Goal: Task Accomplishment & Management: Manage account settings

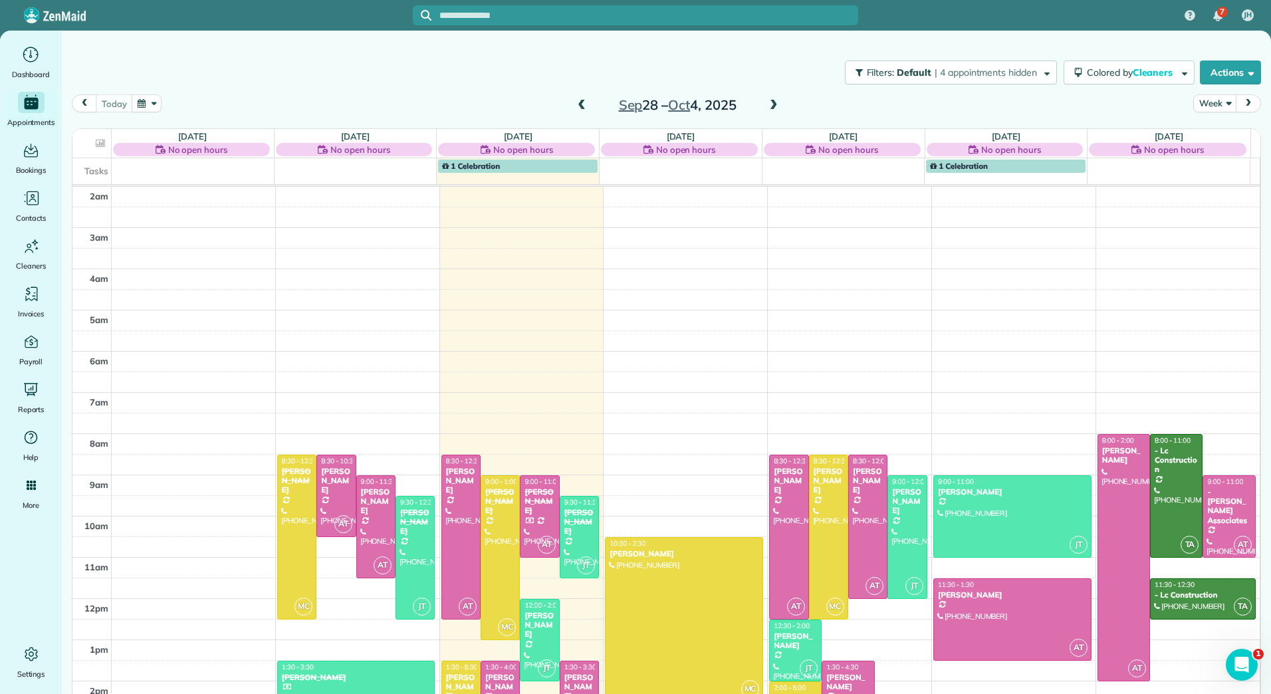
scroll to position [134, 0]
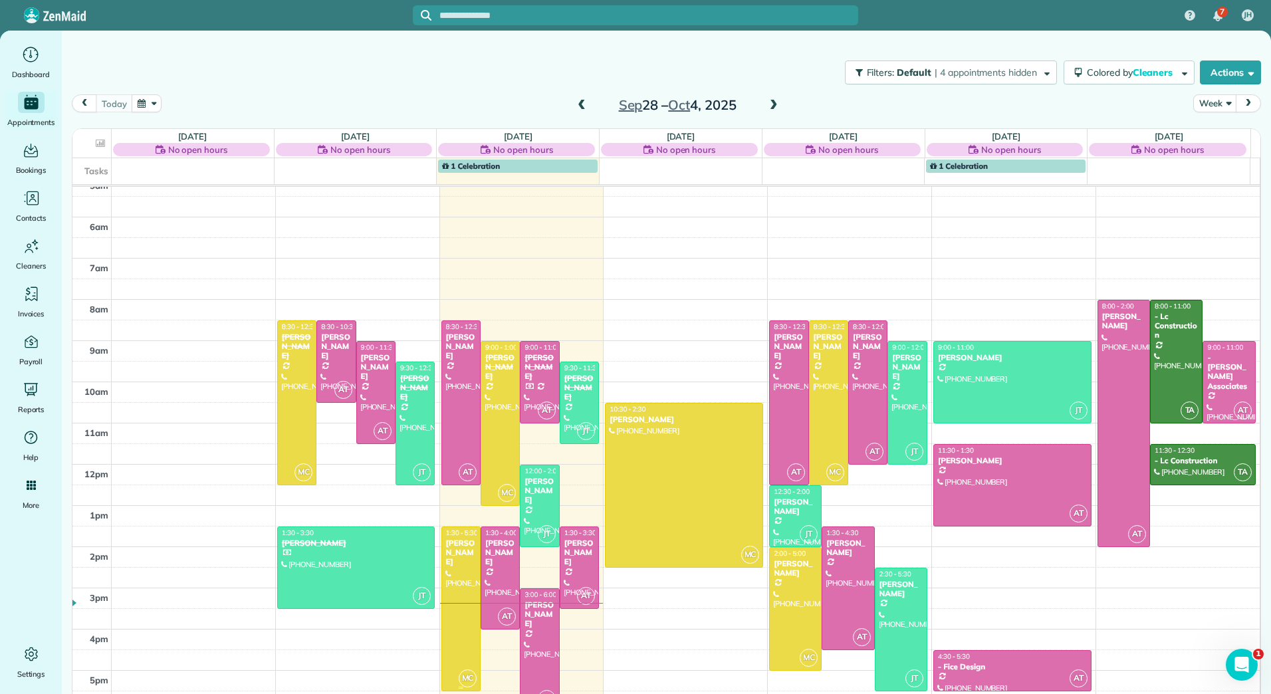
click at [451, 558] on div at bounding box center [461, 609] width 38 height 164
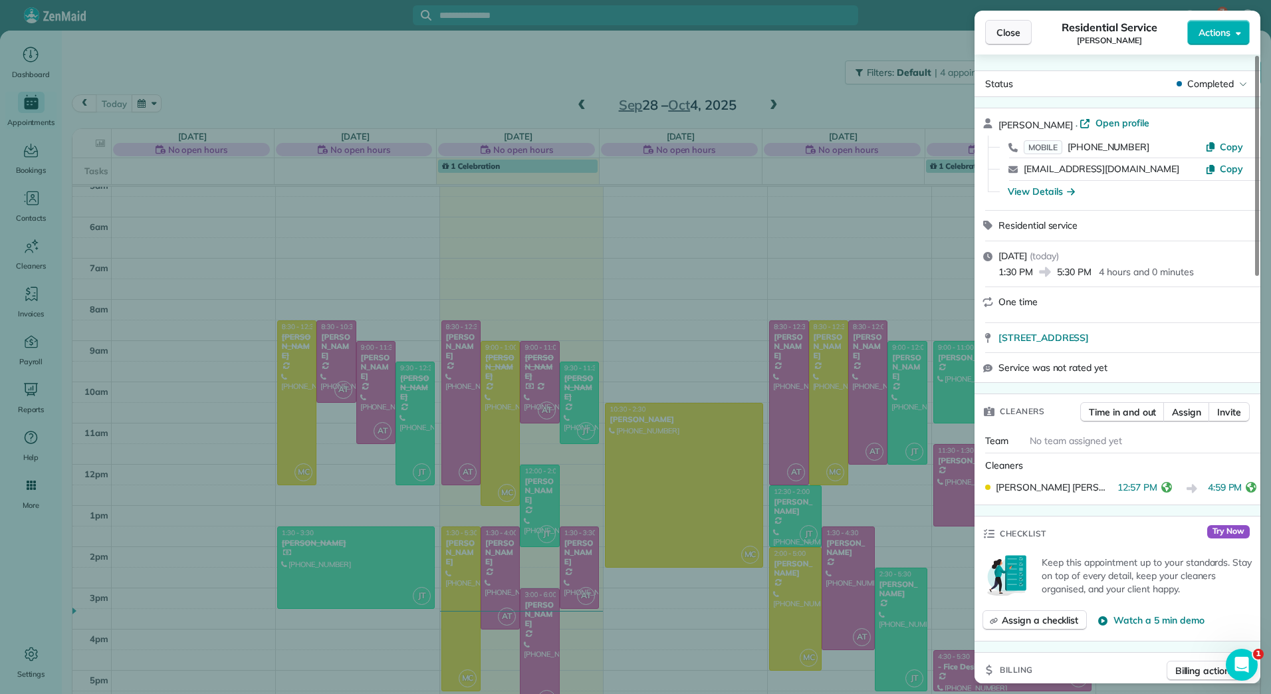
click at [1005, 35] on span "Close" at bounding box center [1009, 32] width 24 height 13
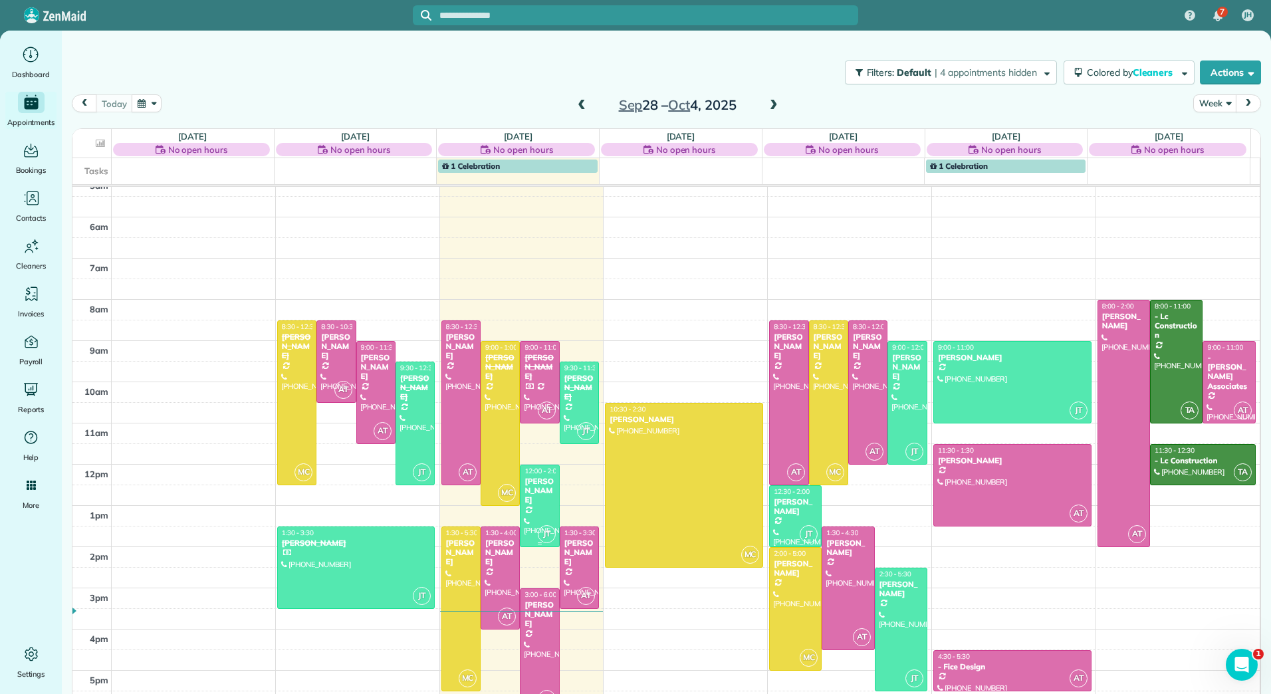
click at [534, 505] on div at bounding box center [540, 505] width 38 height 81
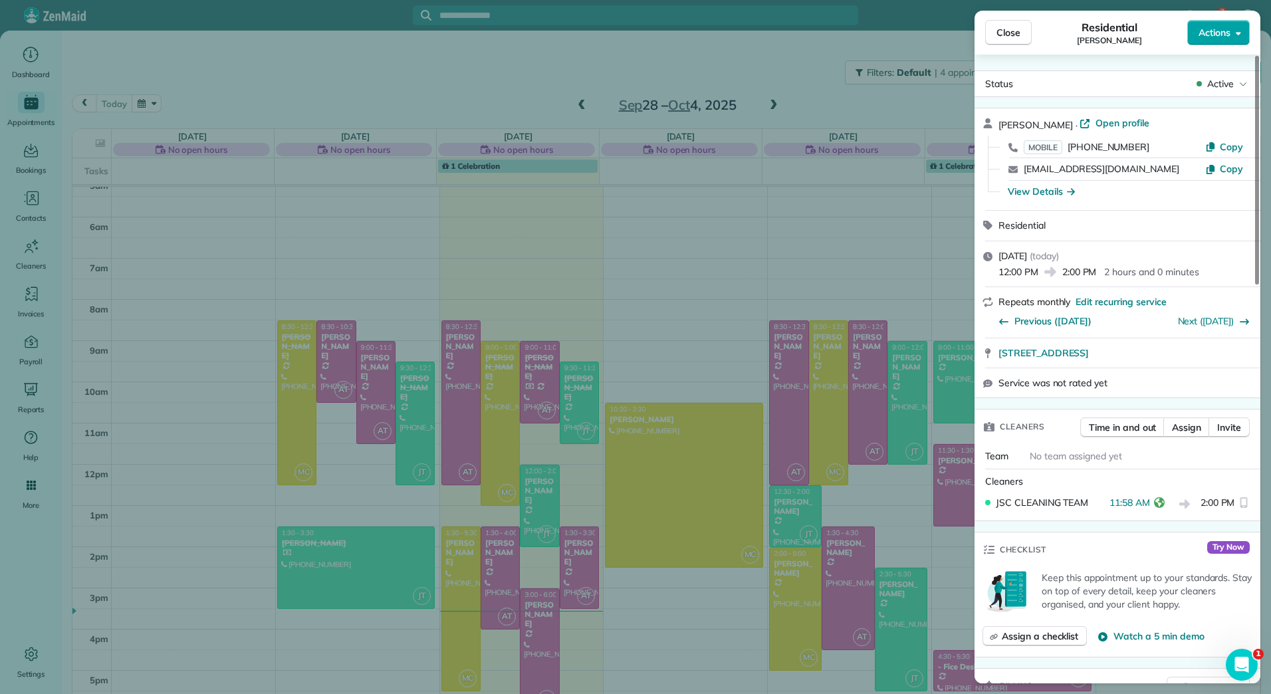
click at [1234, 37] on button "Actions" at bounding box center [1219, 32] width 63 height 25
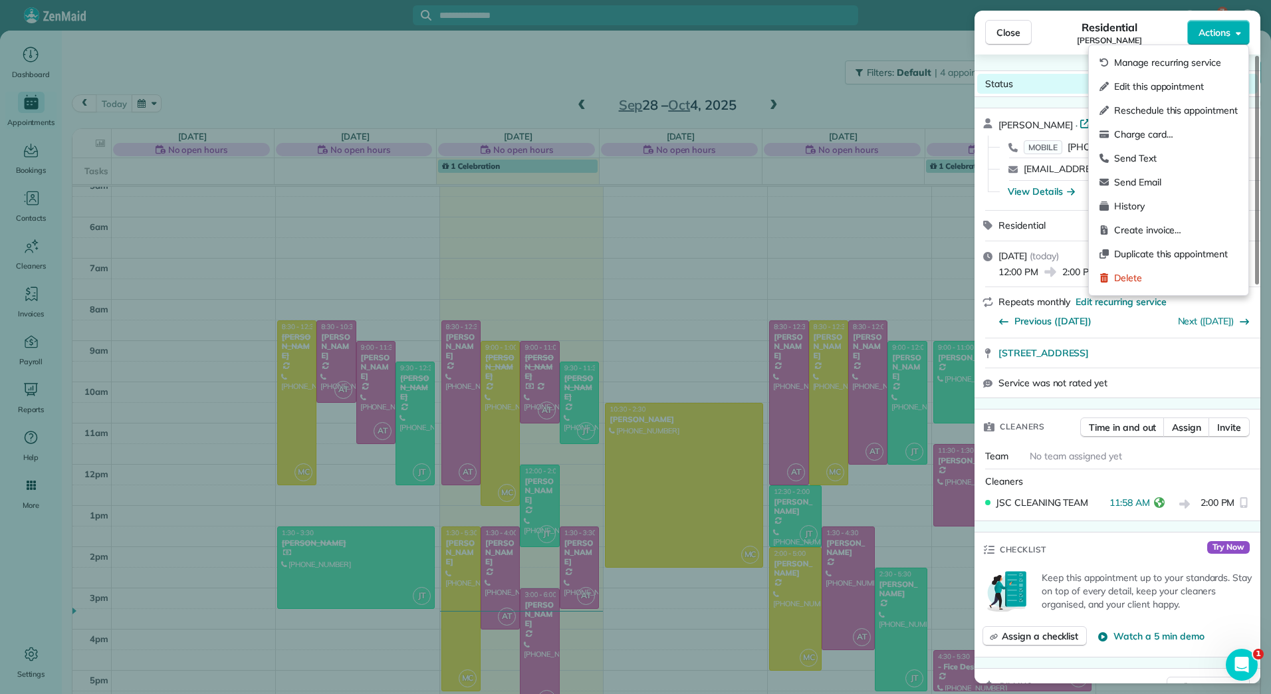
click at [1047, 88] on div "Status Active" at bounding box center [1118, 84] width 281 height 20
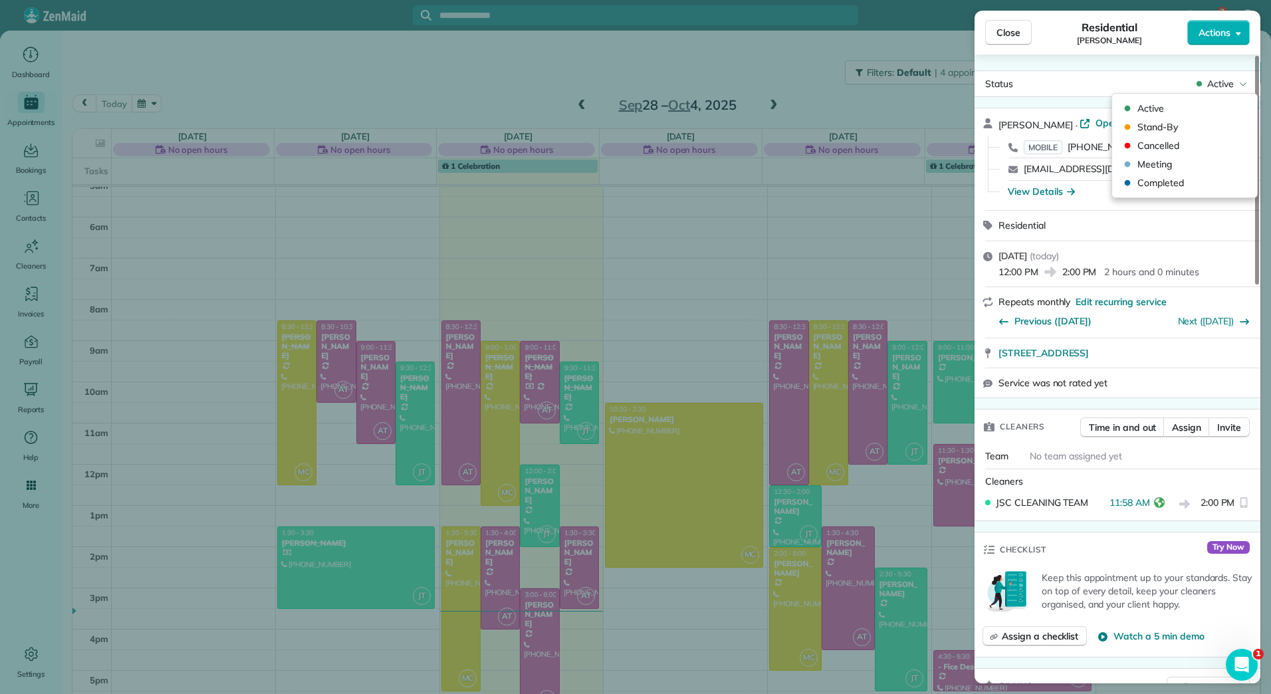
click at [1022, 113] on div "[PERSON_NAME] · Open profile MOBILE [PHONE_NUMBER] Copy [EMAIL_ADDRESS][DOMAIN_…" at bounding box center [1118, 159] width 286 height 102
click at [1122, 120] on span "Open profile" at bounding box center [1123, 122] width 54 height 13
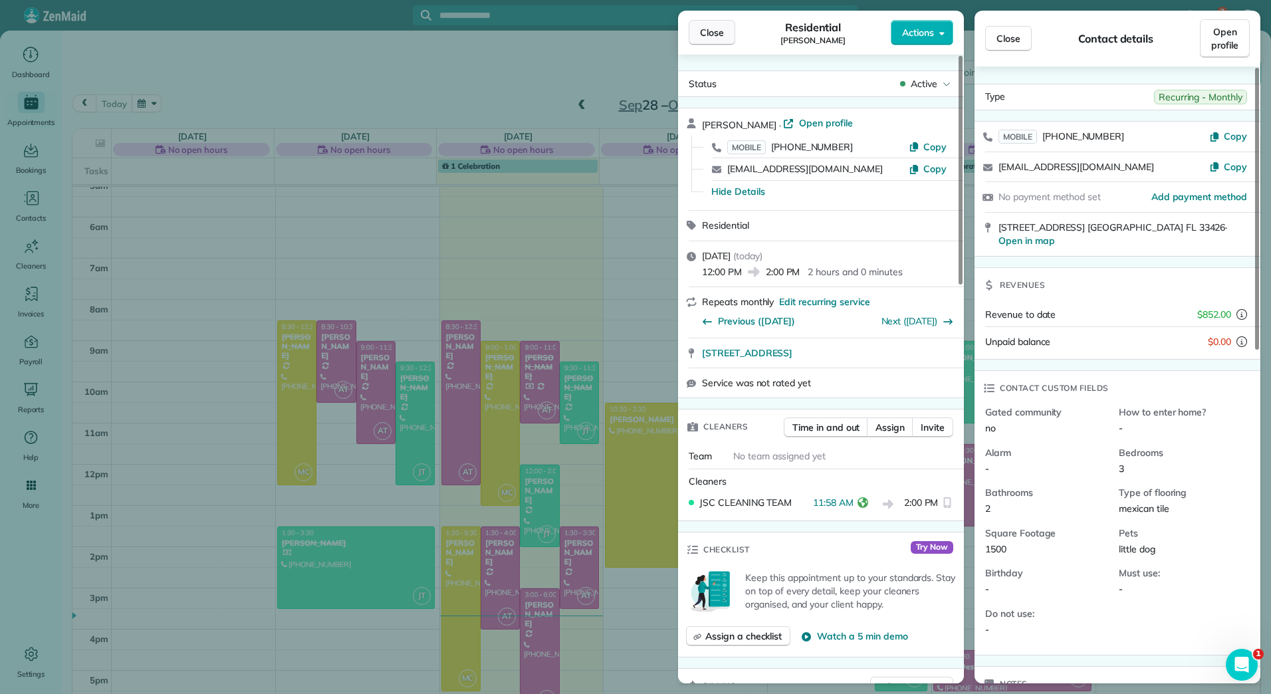
click at [723, 28] on span "Close" at bounding box center [712, 32] width 24 height 13
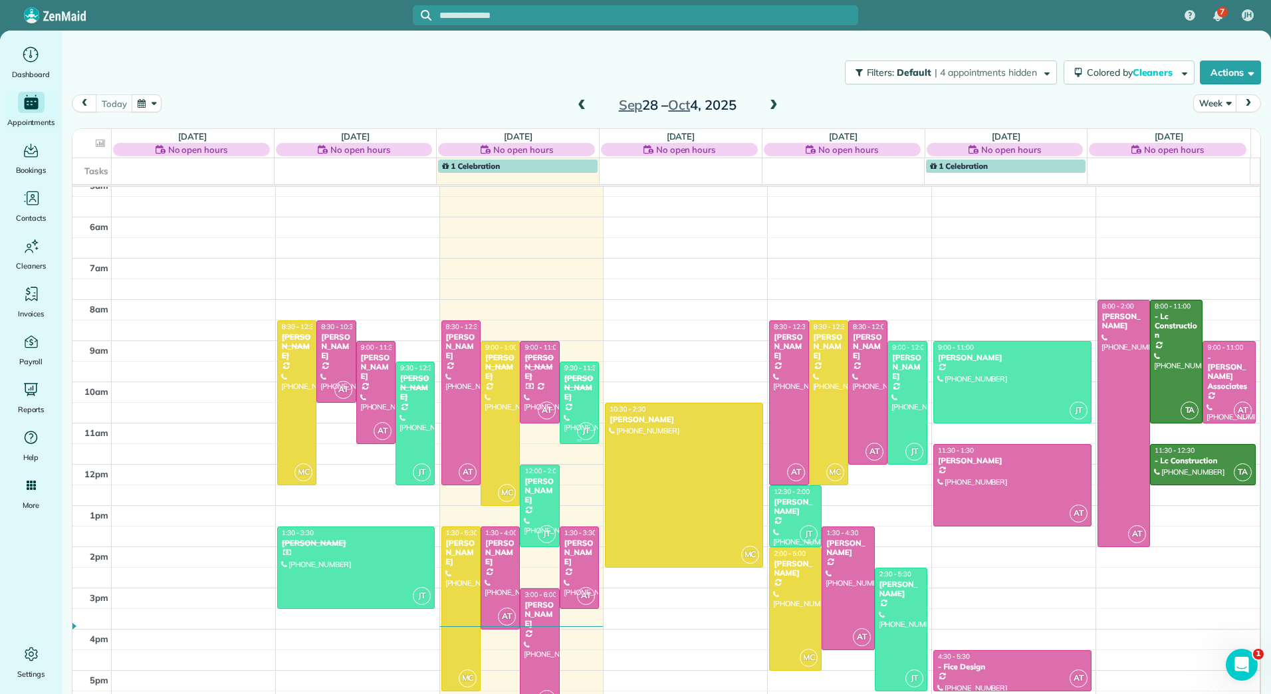
click at [569, 388] on div "[PERSON_NAME]" at bounding box center [579, 388] width 31 height 29
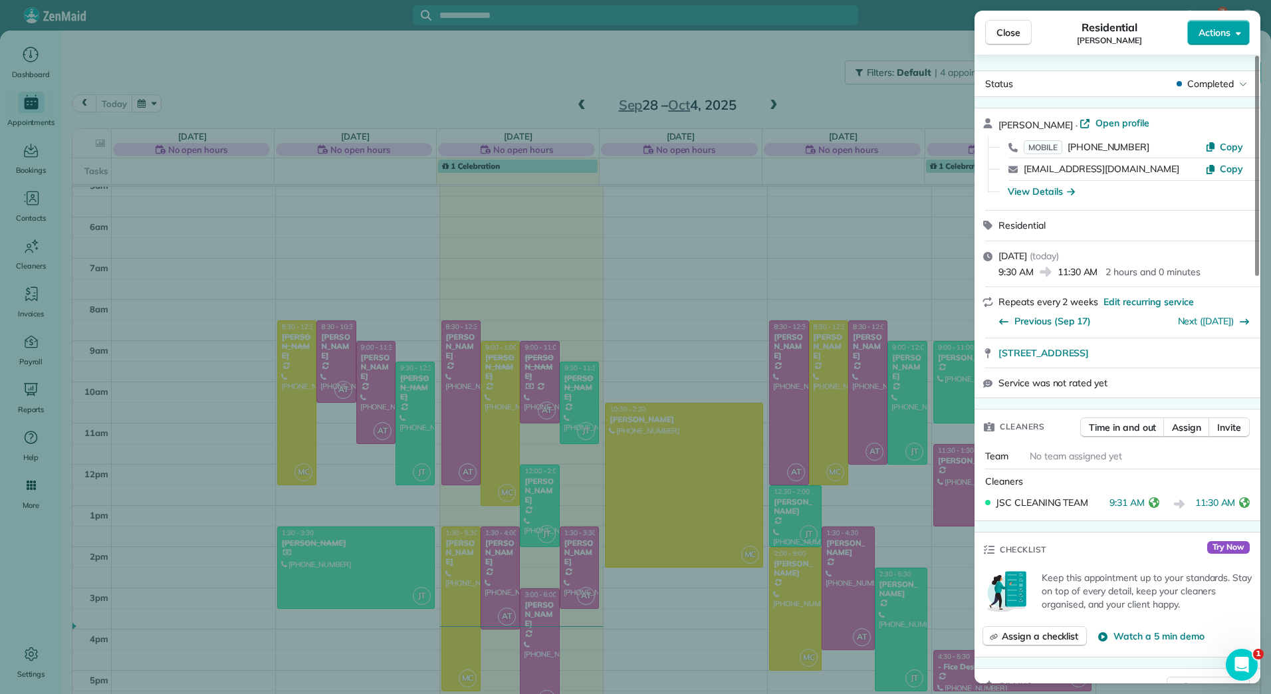
click at [1242, 29] on button "Actions" at bounding box center [1219, 32] width 63 height 25
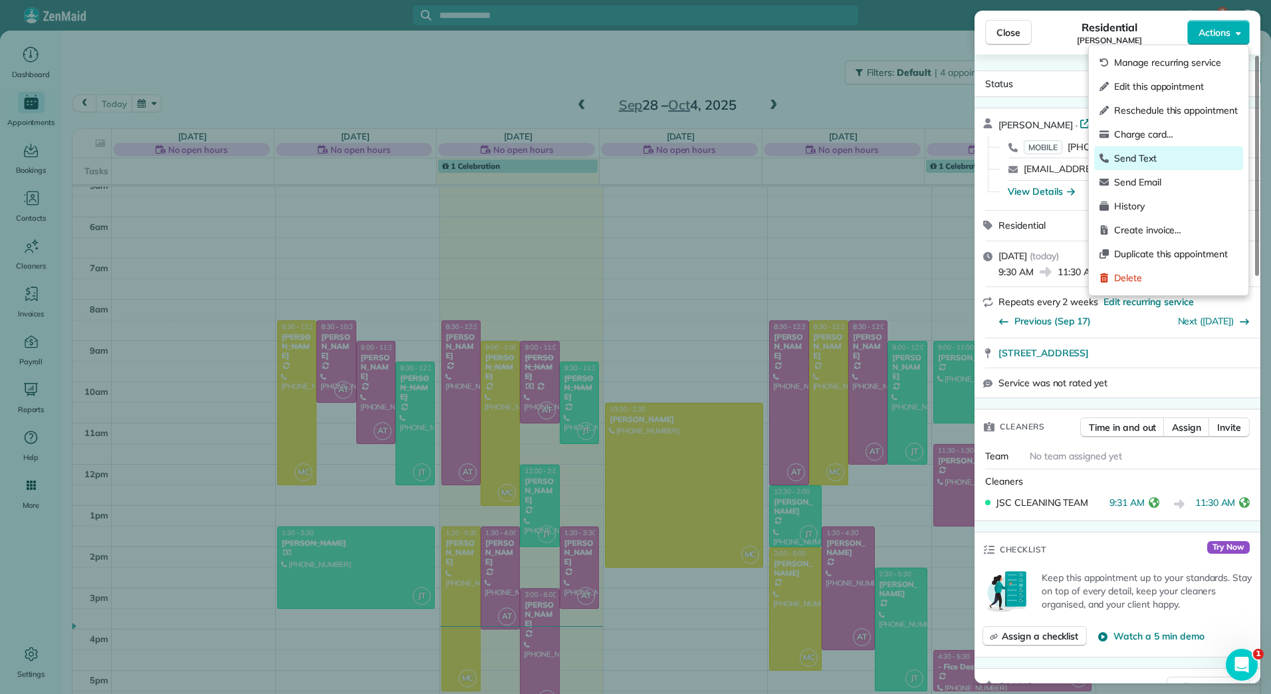
click at [1151, 160] on span "Send Text" at bounding box center [1176, 158] width 124 height 13
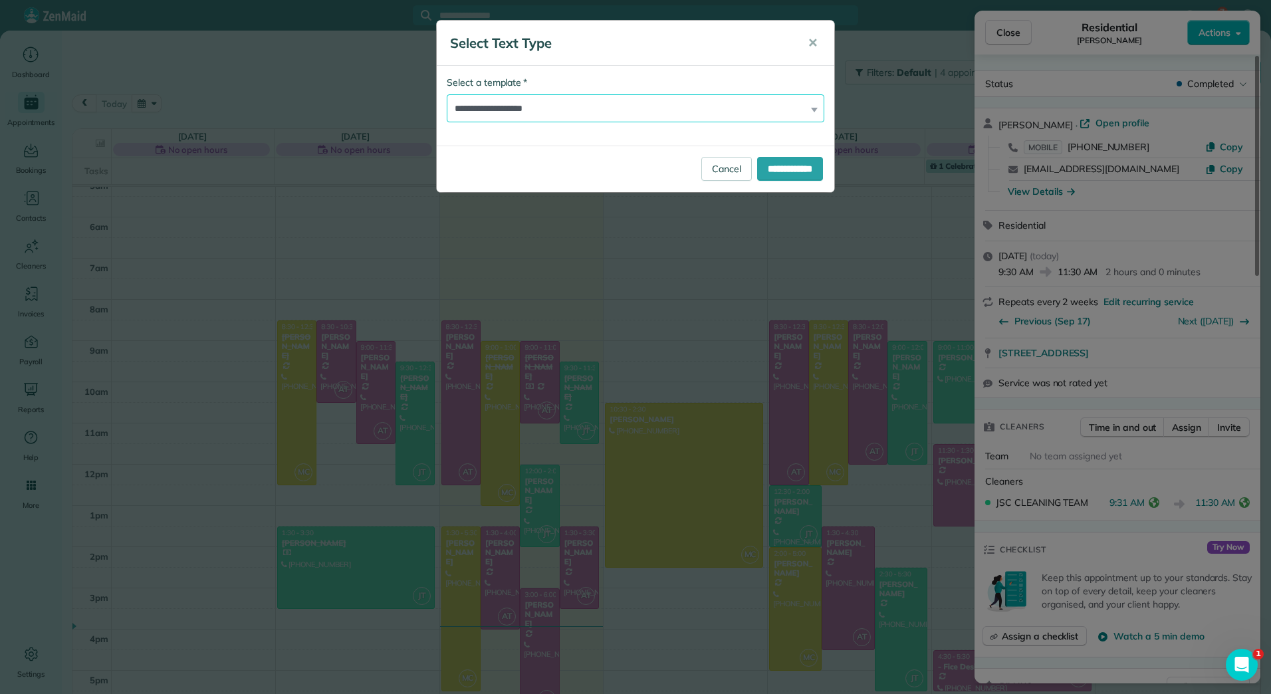
click at [553, 103] on select "**********" at bounding box center [636, 108] width 378 height 28
select select "******"
click at [447, 94] on select "**********" at bounding box center [636, 108] width 378 height 28
click at [811, 167] on input "**********" at bounding box center [790, 169] width 66 height 24
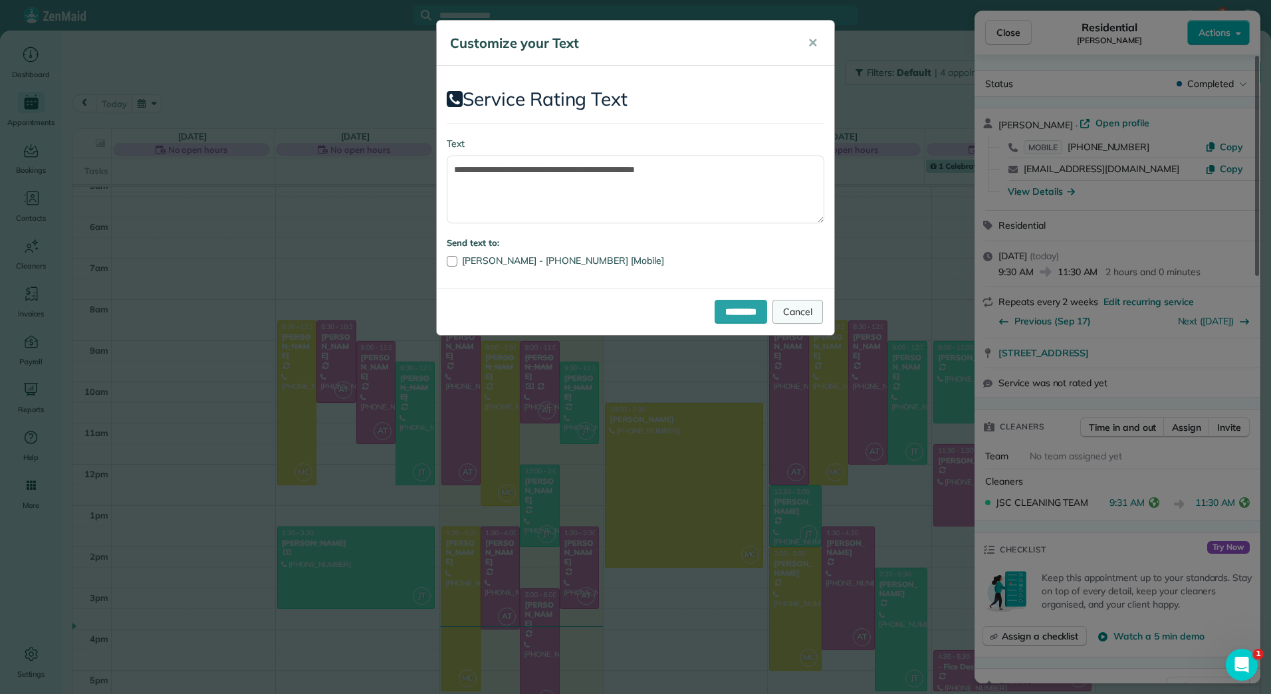
click at [797, 309] on link "Cancel" at bounding box center [798, 312] width 51 height 24
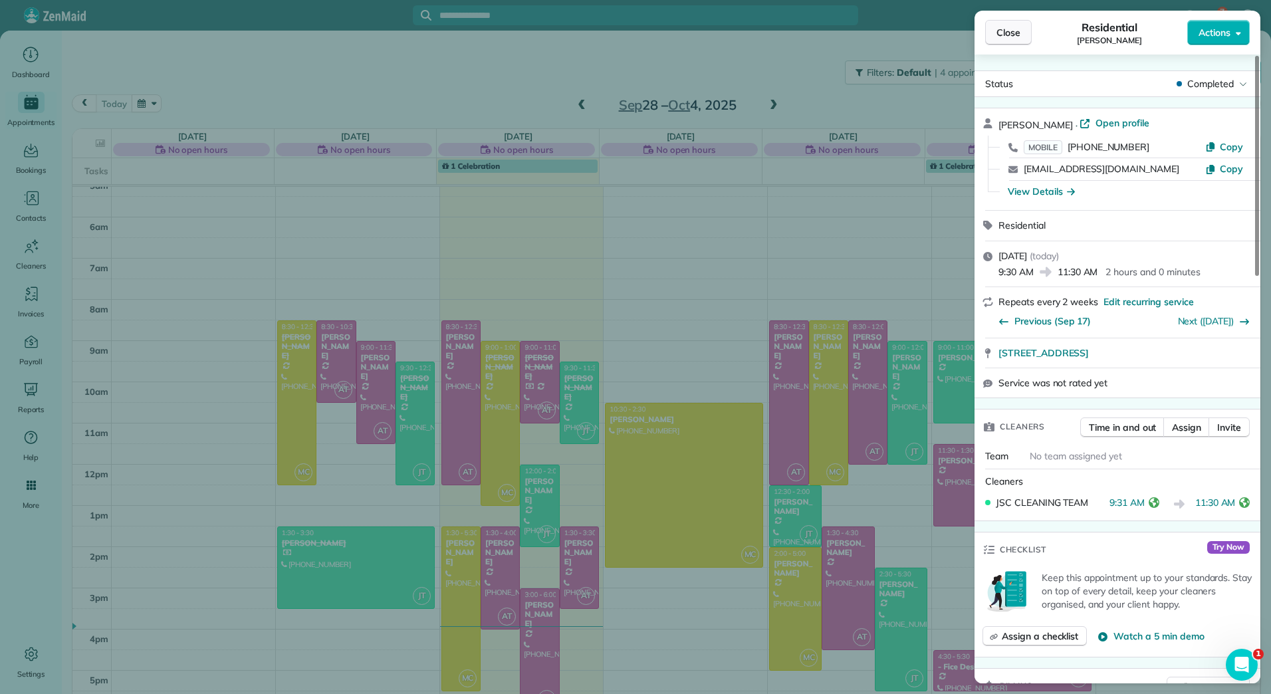
click at [1014, 32] on span "Close" at bounding box center [1009, 32] width 24 height 13
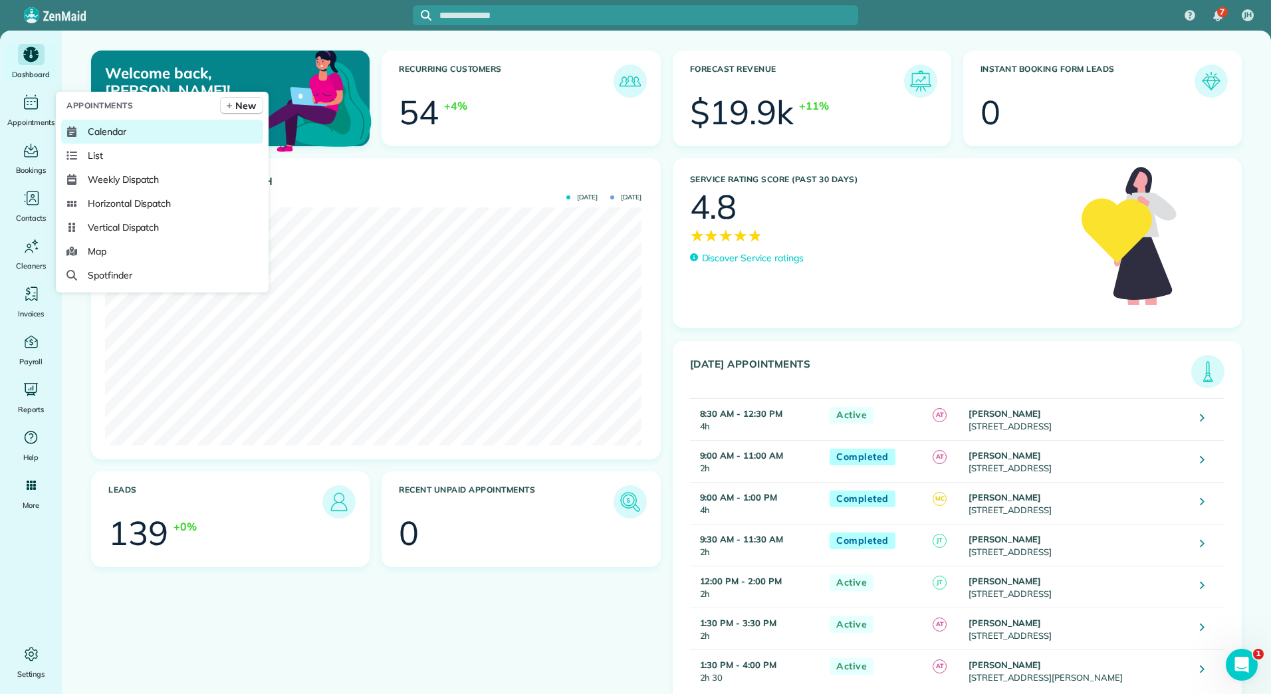
click at [128, 130] on link "Calendar" at bounding box center [162, 132] width 202 height 24
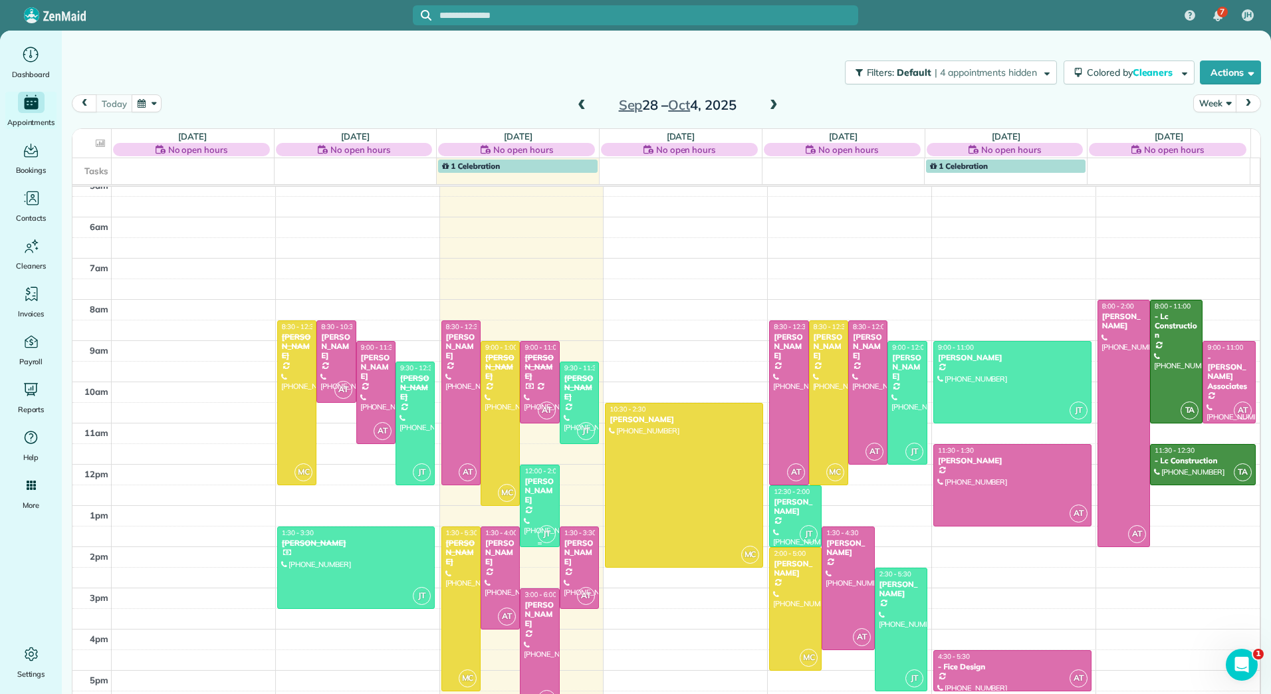
click at [534, 467] on span "12:00 - 2:00" at bounding box center [543, 471] width 36 height 9
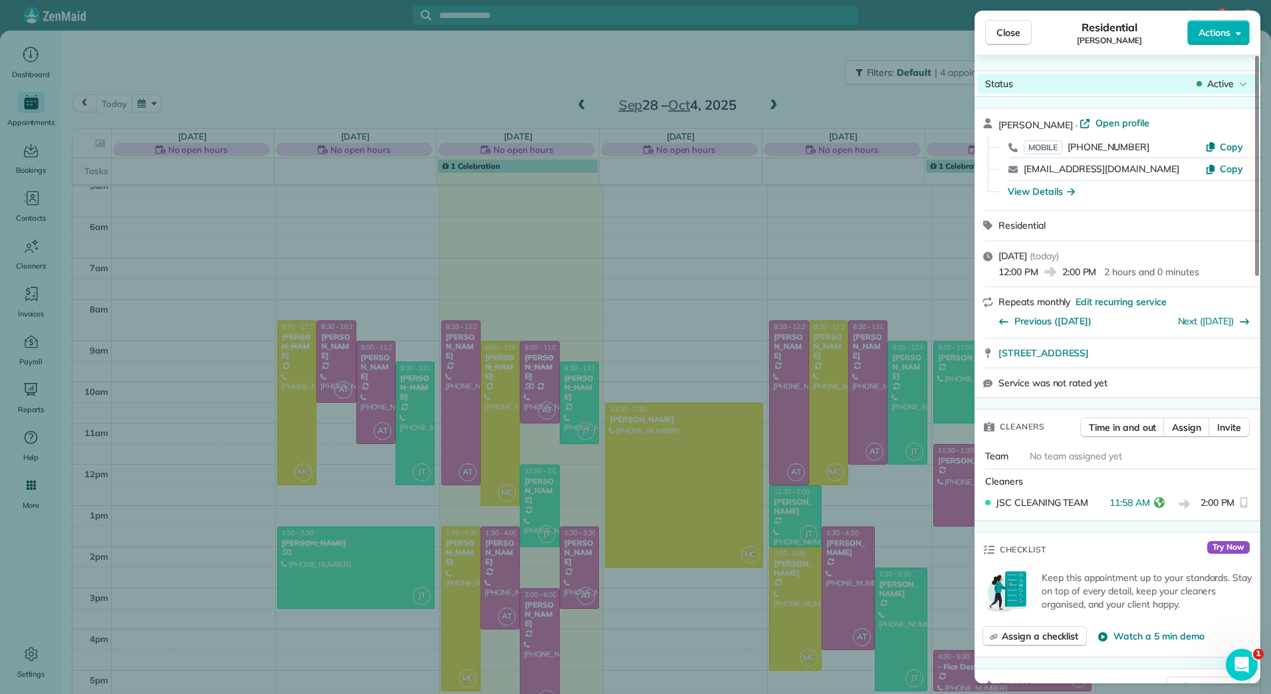
click at [1234, 75] on div "Status Active" at bounding box center [1118, 84] width 281 height 20
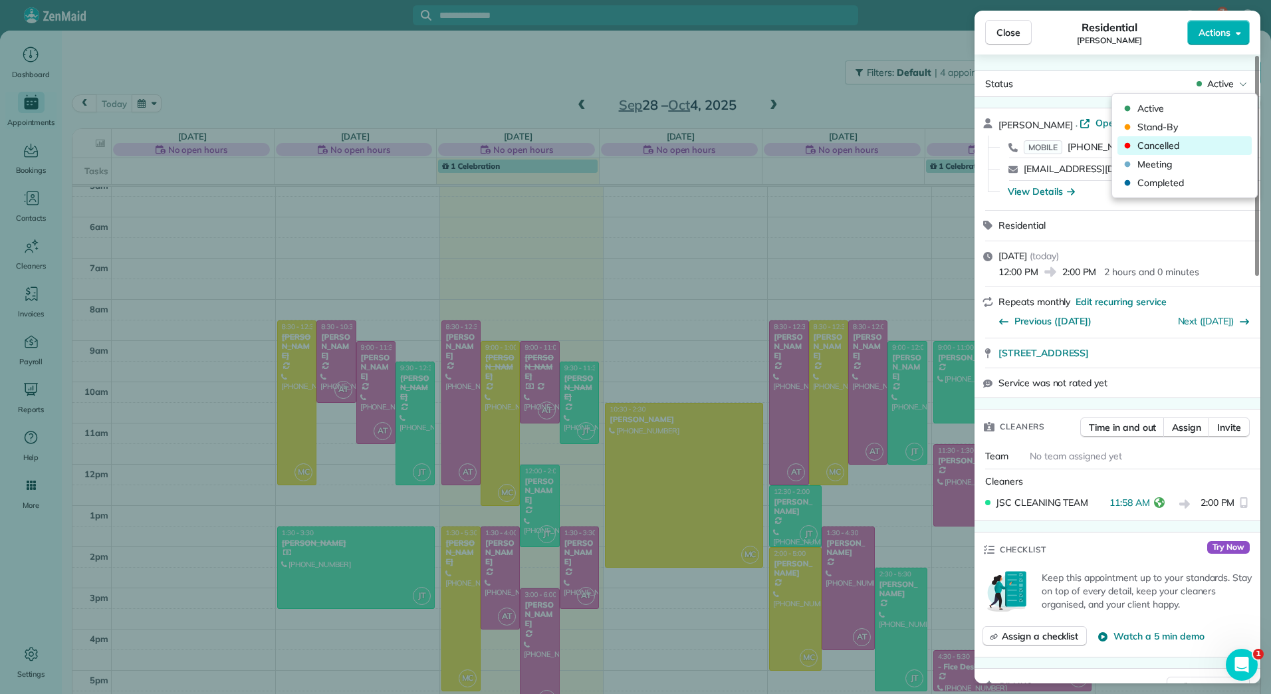
click at [1188, 150] on span "Cancelled" at bounding box center [1194, 145] width 112 height 13
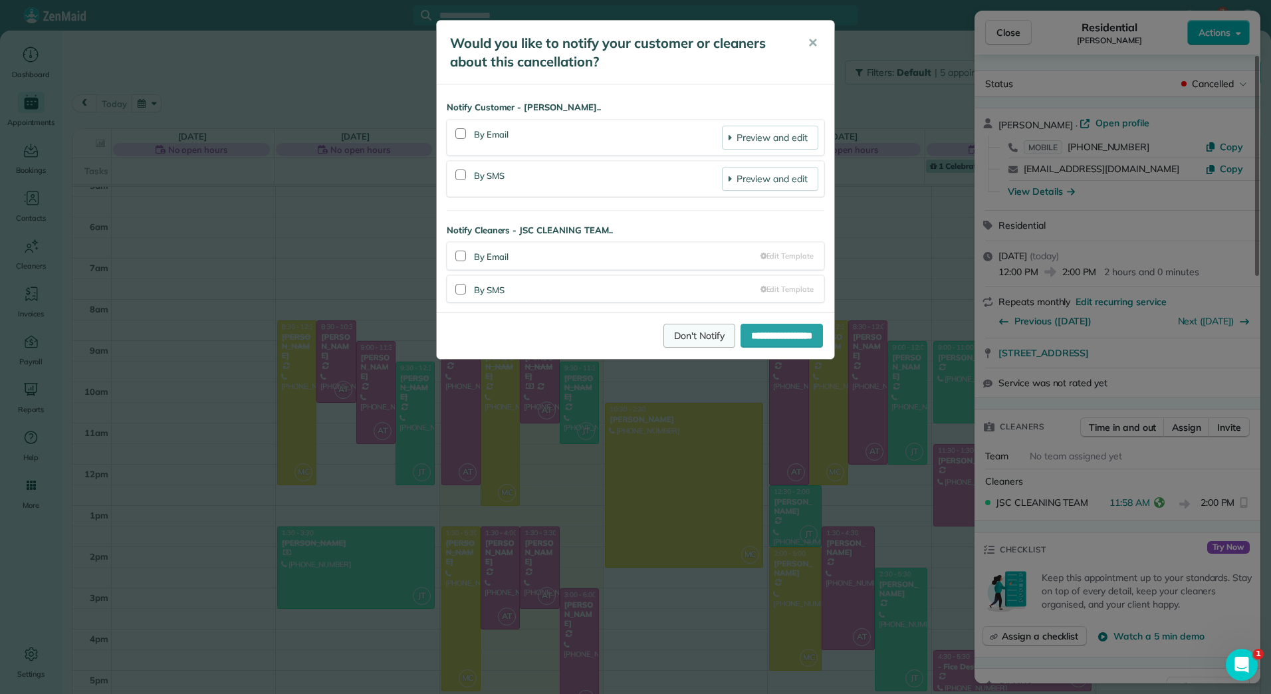
click at [673, 333] on link "Don't Notify" at bounding box center [700, 336] width 72 height 24
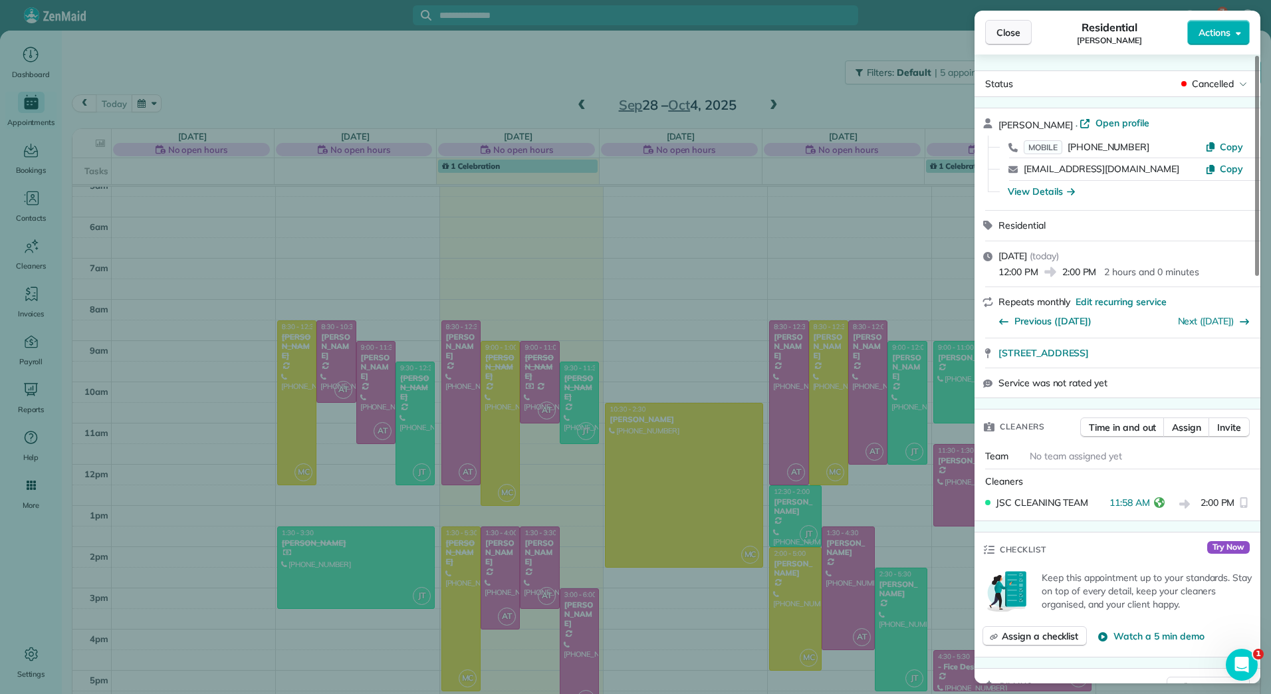
click at [1007, 35] on span "Close" at bounding box center [1009, 32] width 24 height 13
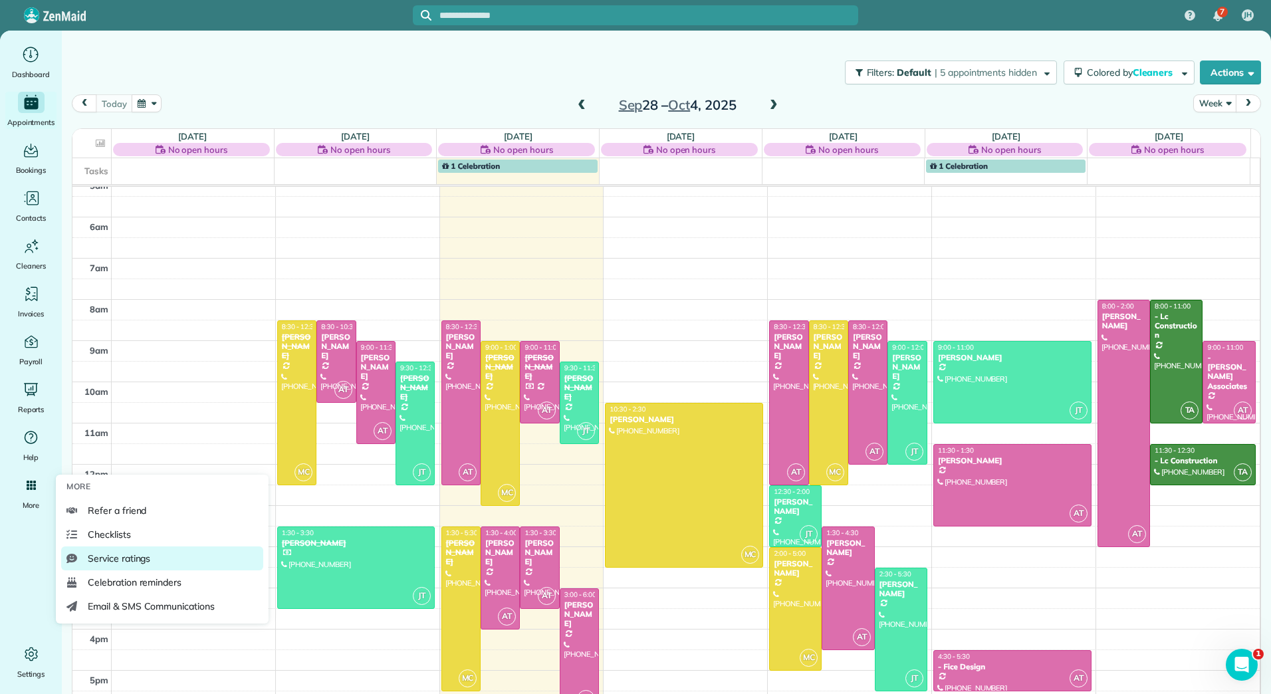
click at [136, 555] on span "Service ratings" at bounding box center [119, 558] width 63 height 13
